Goal: Information Seeking & Learning: Learn about a topic

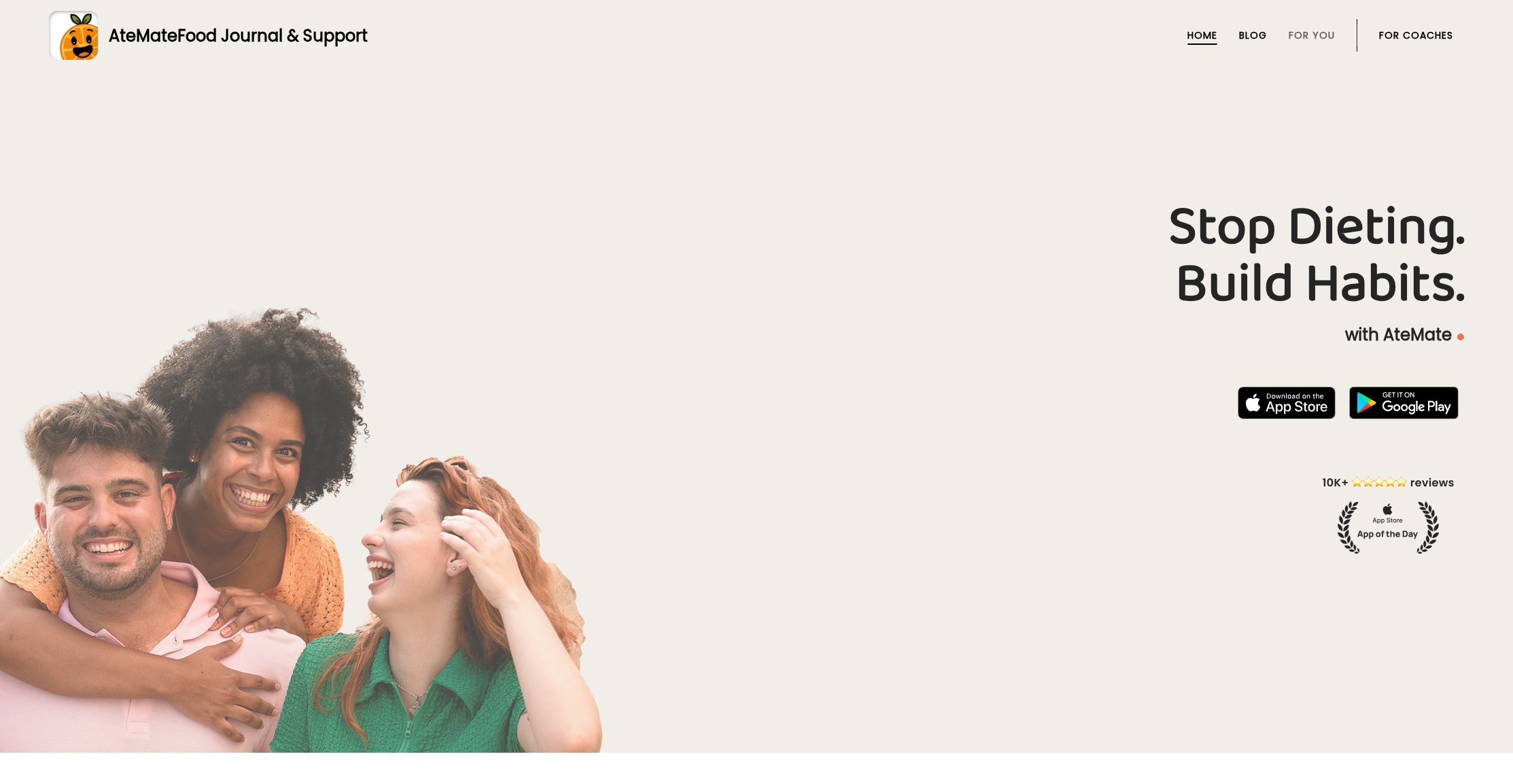
click at [1239, 31] on link "Blog" at bounding box center [1252, 34] width 28 height 11
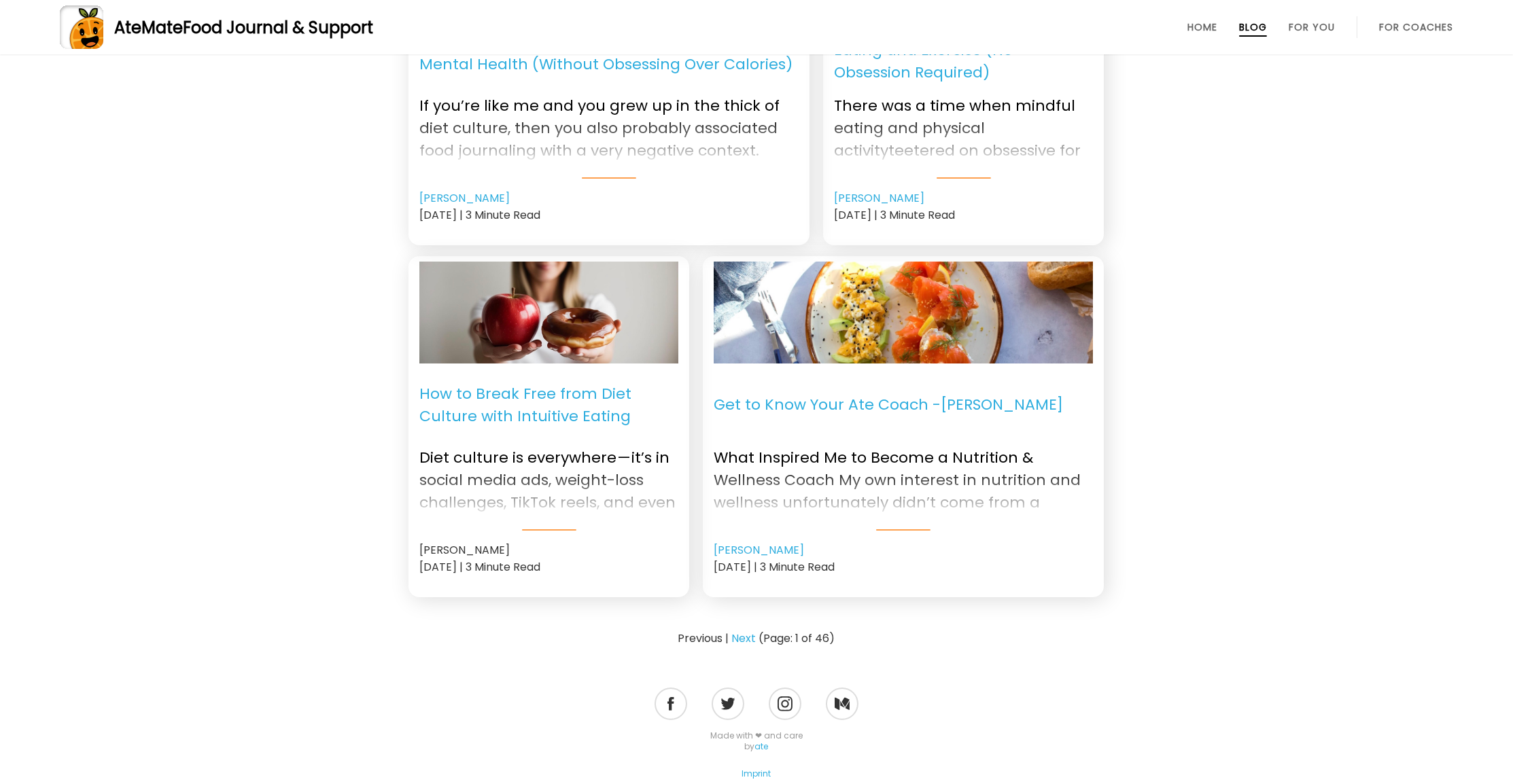
scroll to position [1476, 0]
click at [746, 634] on link "Next" at bounding box center [744, 637] width 25 height 17
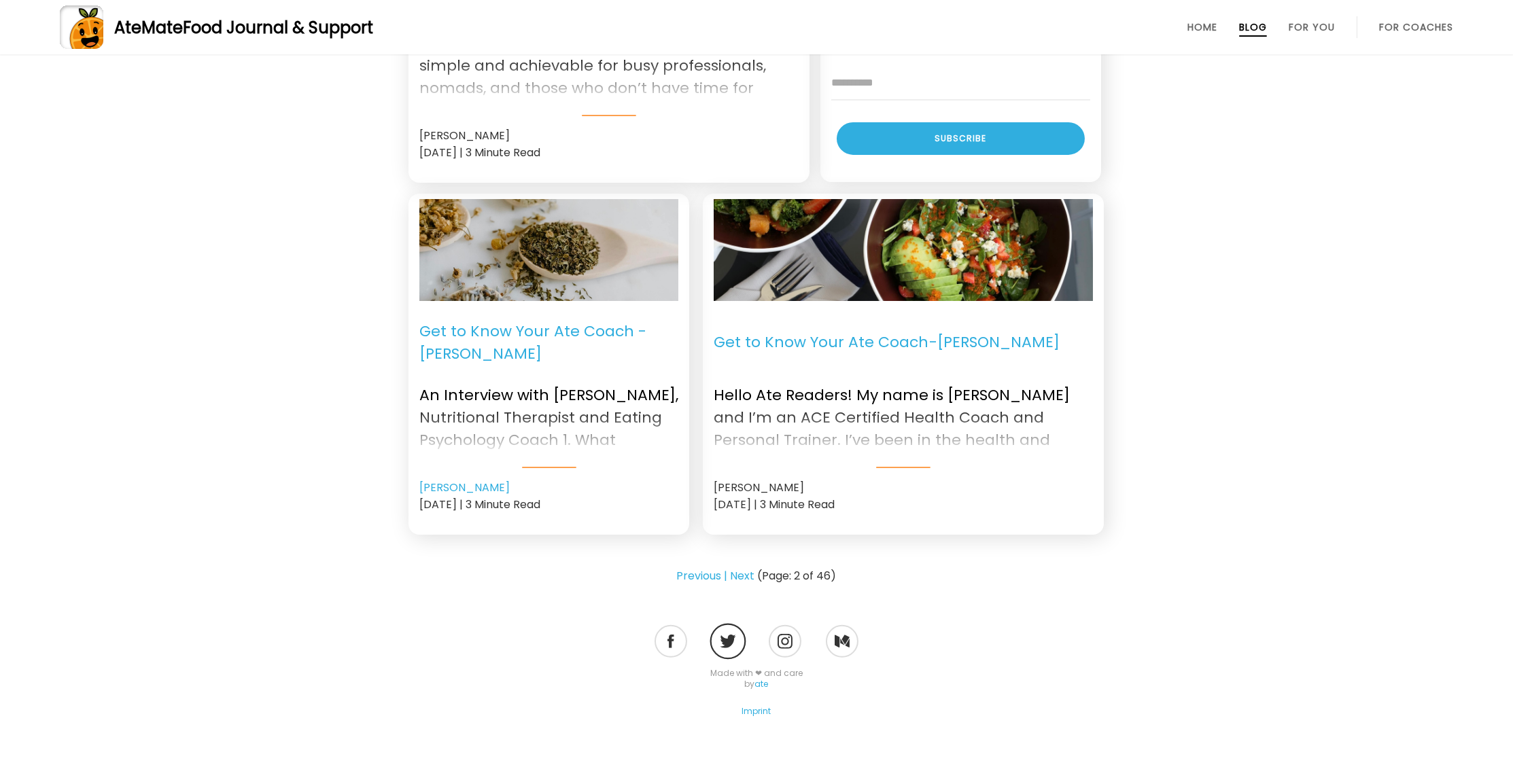
scroll to position [1579, 0]
click at [706, 569] on link "Previous |" at bounding box center [702, 576] width 51 height 17
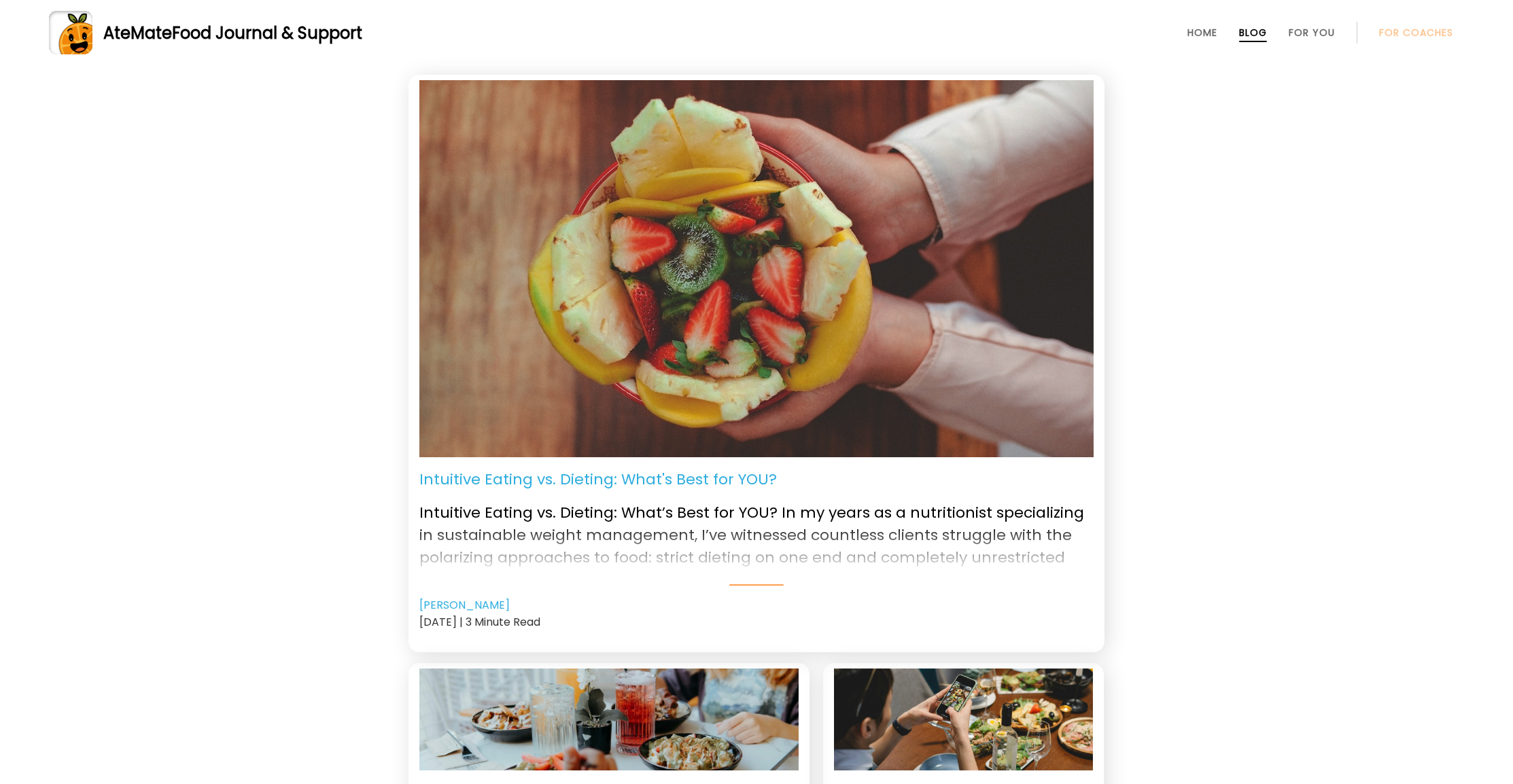
click at [250, 42] on span "Food Journal & Support" at bounding box center [267, 32] width 190 height 23
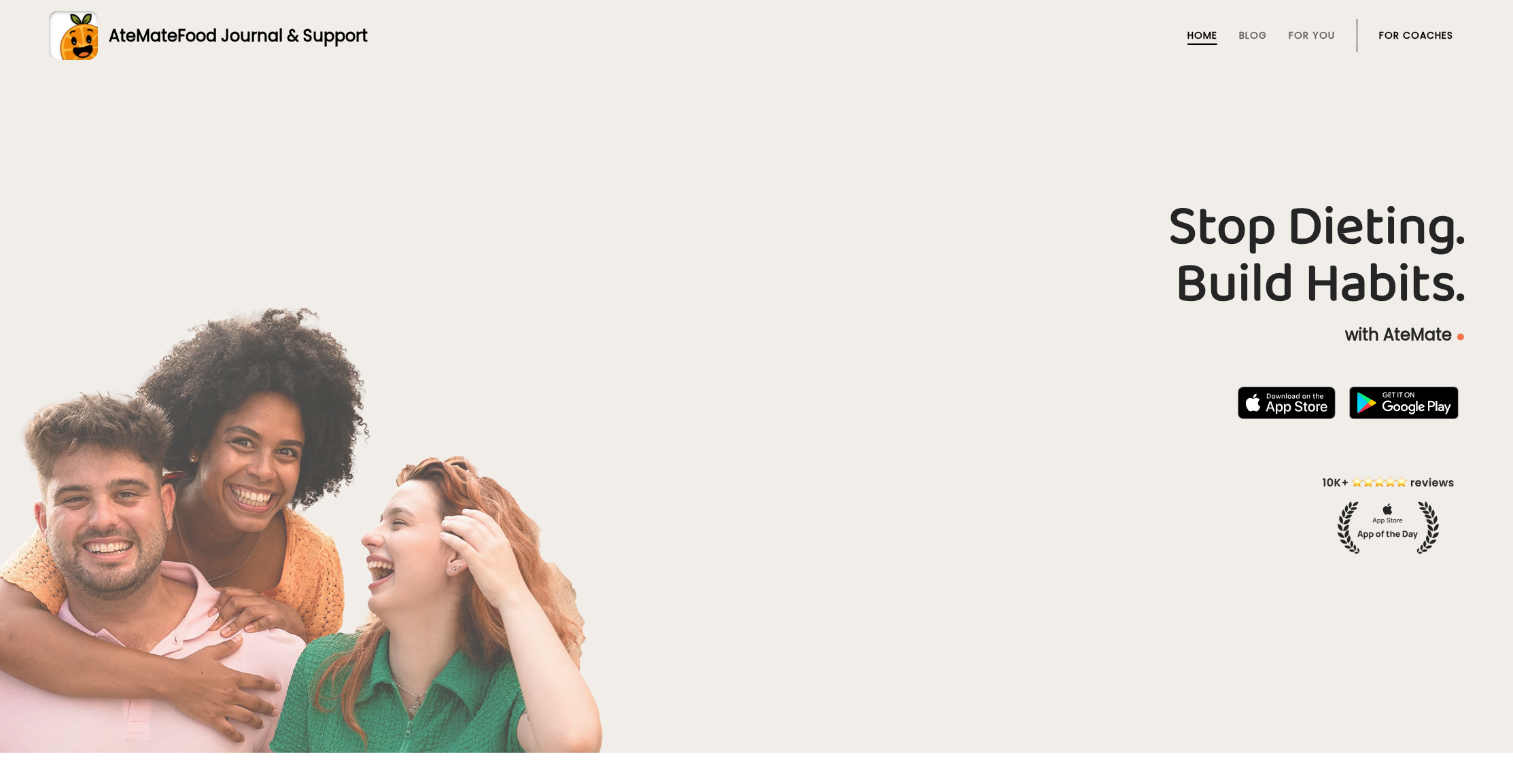
click at [1249, 28] on li "Blog" at bounding box center [1252, 34] width 28 height 32
click at [1244, 36] on link "Blog" at bounding box center [1252, 34] width 28 height 11
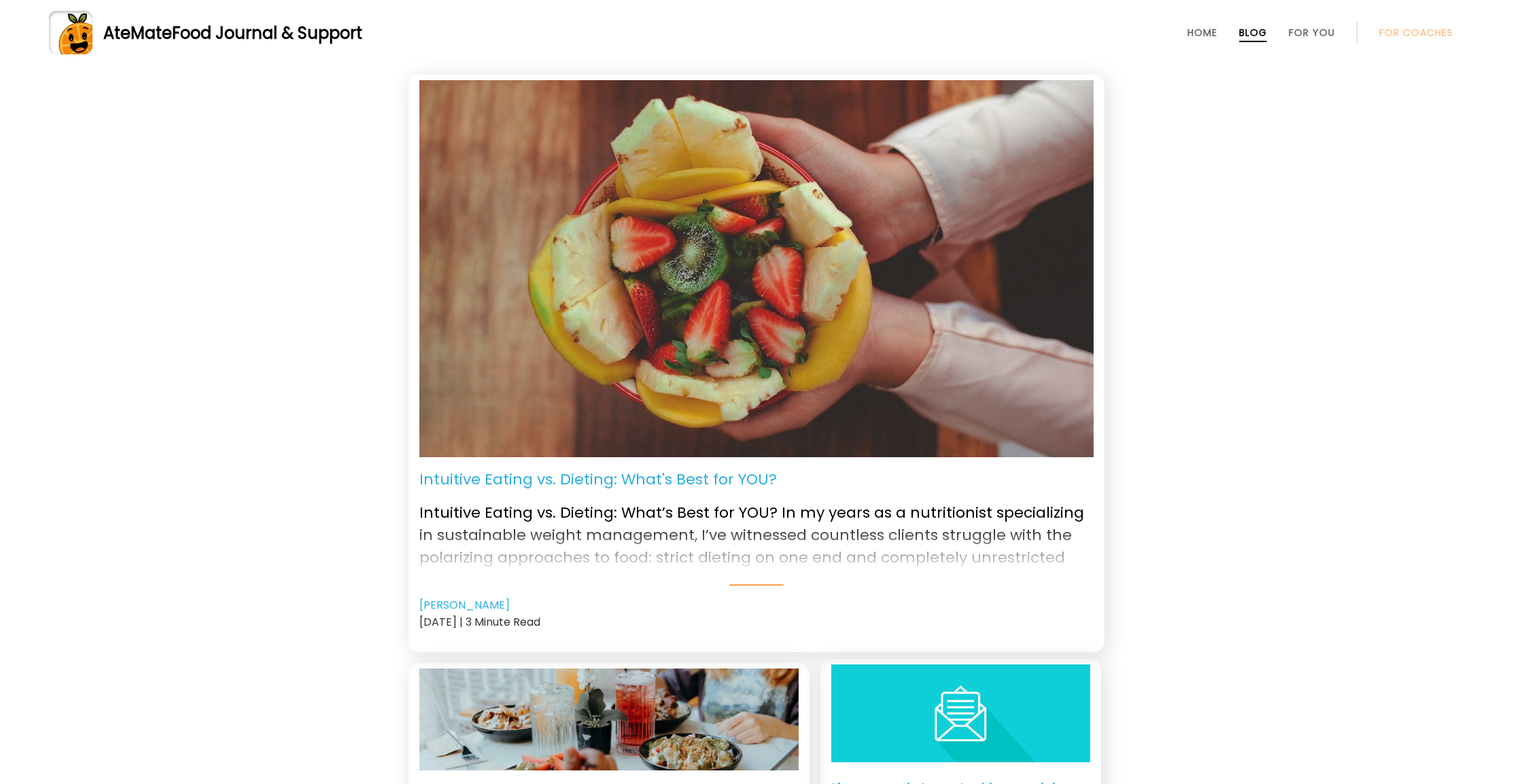
click at [579, 289] on img at bounding box center [756, 269] width 674 height 377
